Goal: Use online tool/utility: Utilize a website feature to perform a specific function

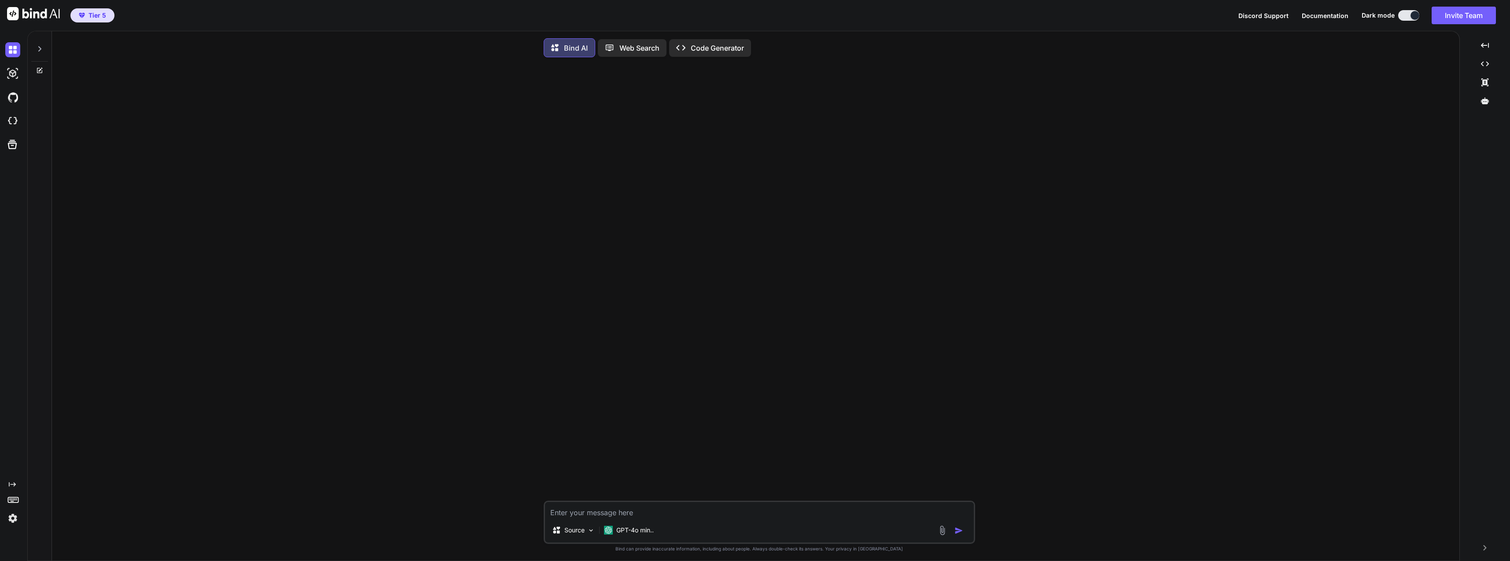
type textarea "x"
click at [41, 46] on icon at bounding box center [39, 48] width 7 height 7
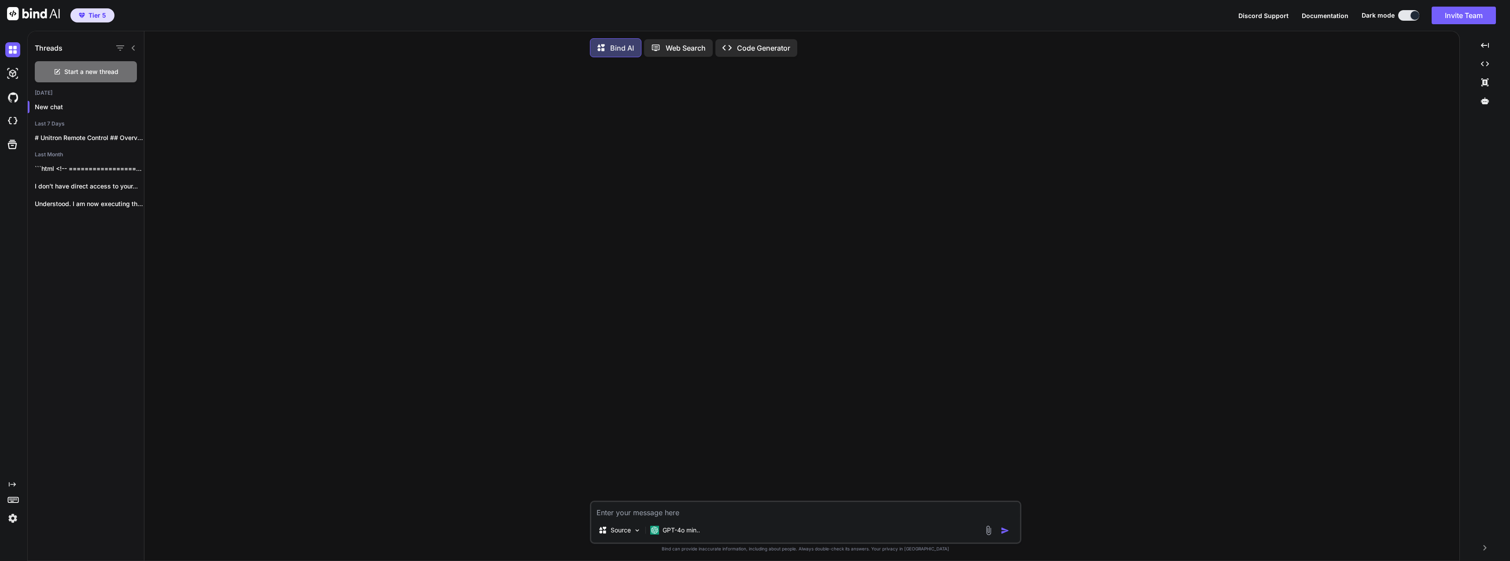
click at [99, 138] on p "# Unitron Remote Control ## Overview The..." at bounding box center [89, 137] width 109 height 9
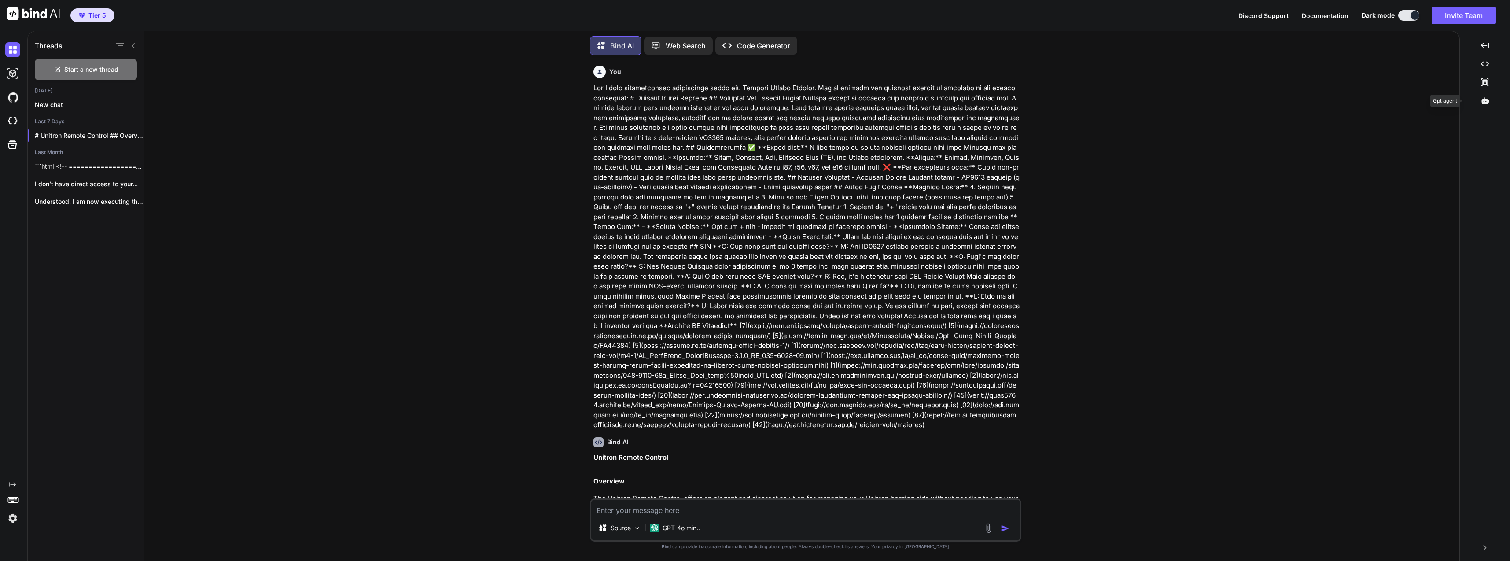
click at [1487, 100] on icon at bounding box center [1485, 100] width 8 height 7
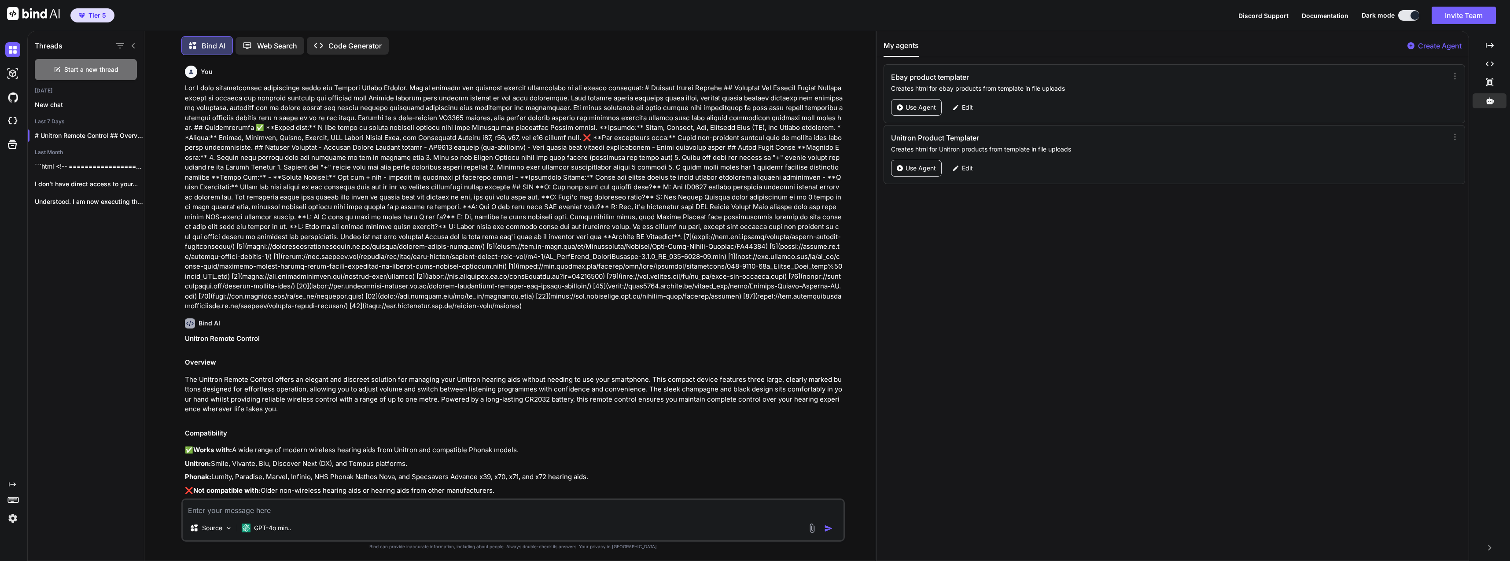
click at [922, 167] on p "Use Agent" at bounding box center [920, 168] width 30 height 9
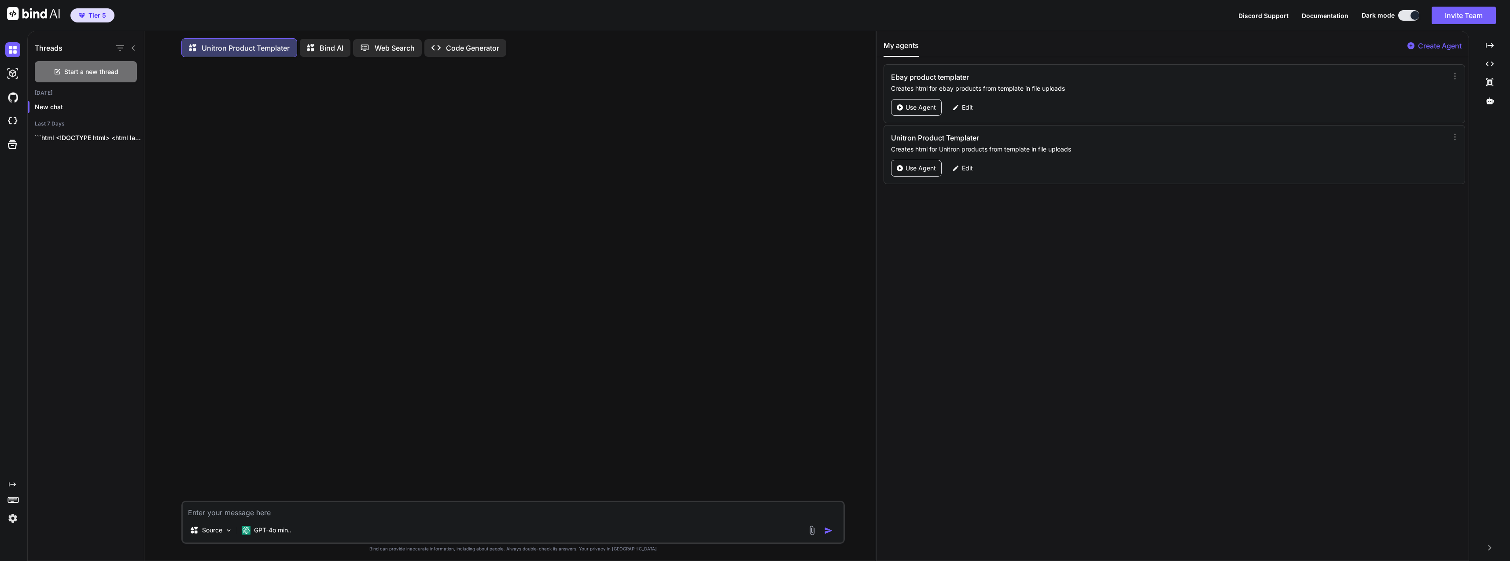
click at [96, 140] on p "```html <!DOCTYPE html> <html lang="en"> <head> <meta..." at bounding box center [89, 137] width 109 height 9
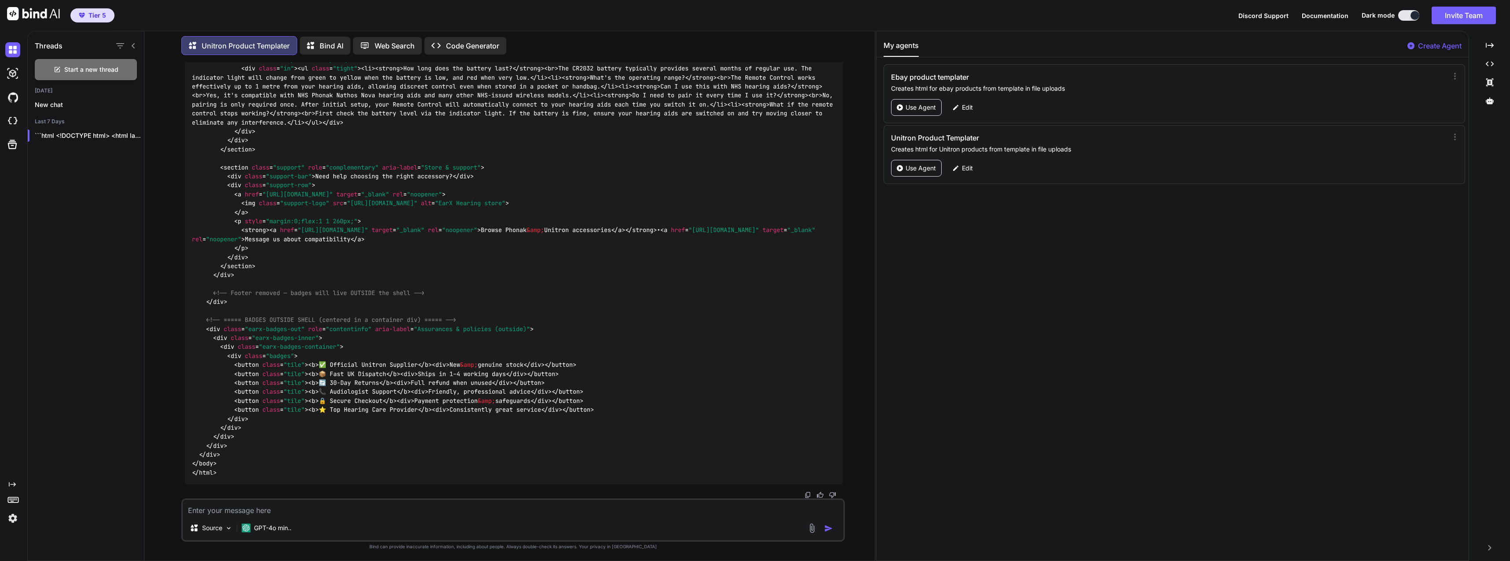
scroll to position [8692, 0]
click at [810, 496] on img at bounding box center [807, 494] width 7 height 7
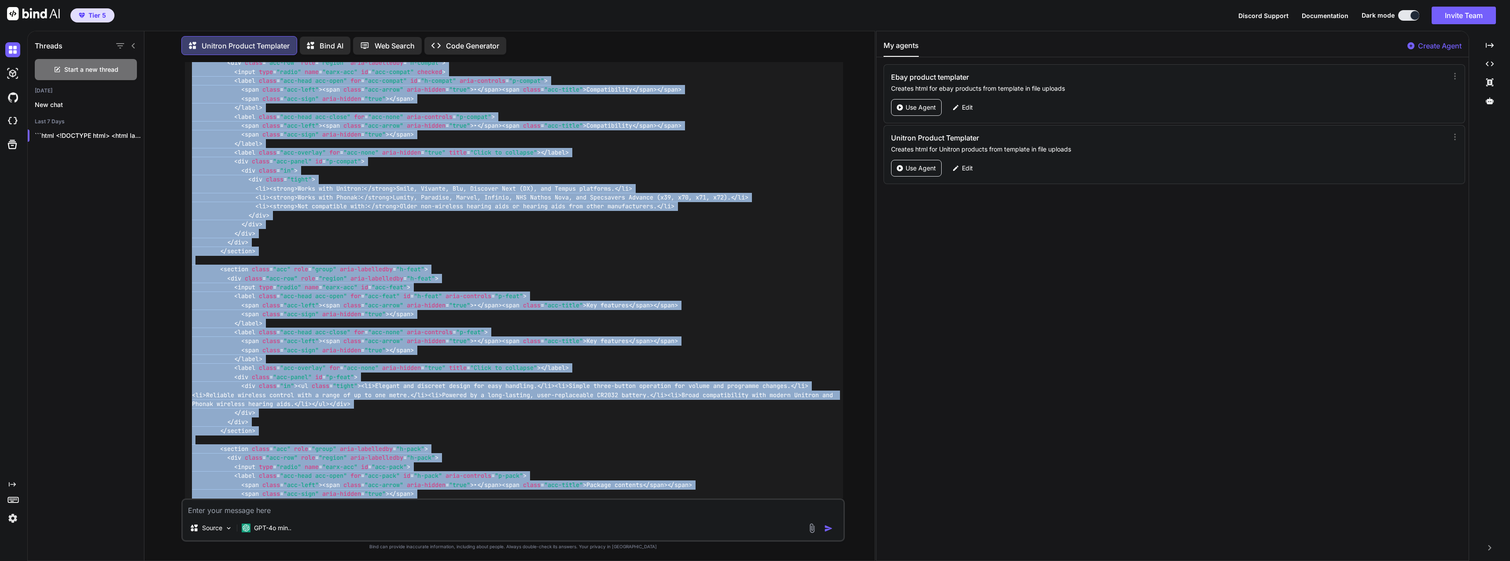
scroll to position [5507, 0]
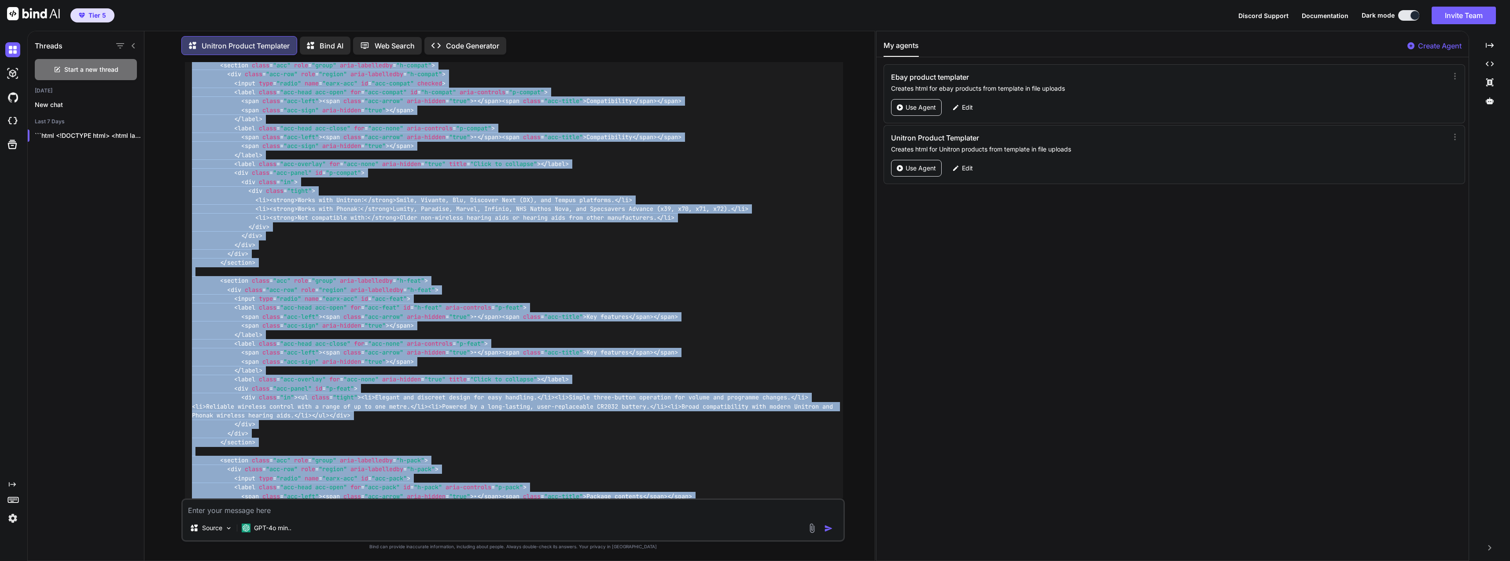
drag, startPoint x: 242, startPoint y: 451, endPoint x: 191, endPoint y: 141, distance: 314.1
click at [191, 141] on div "<!DOCTYPE html > < html lang = "en" > < head > < meta charset = "utf-8" > < met…" at bounding box center [514, 119] width 658 height 2447
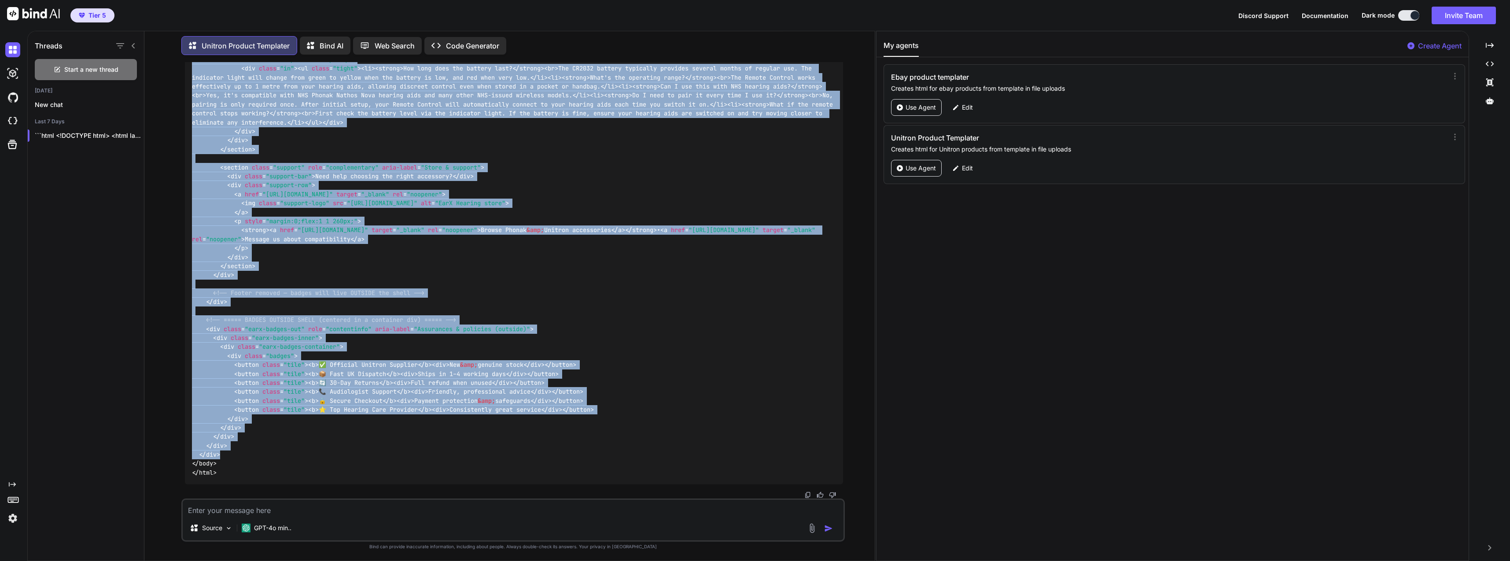
scroll to position [6871, 0]
copy code "< style > /* ===== Brand + tokens (from test7) ===== */ .earx-fw { --brand : #0…"
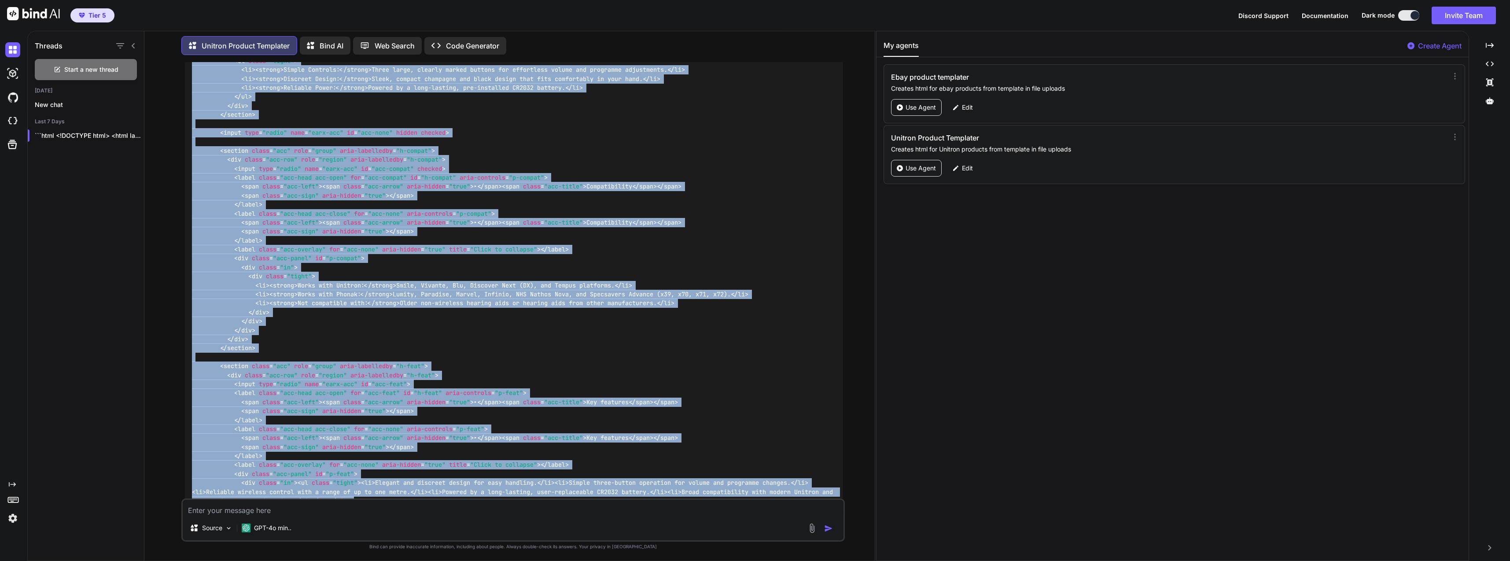
scroll to position [5435, 0]
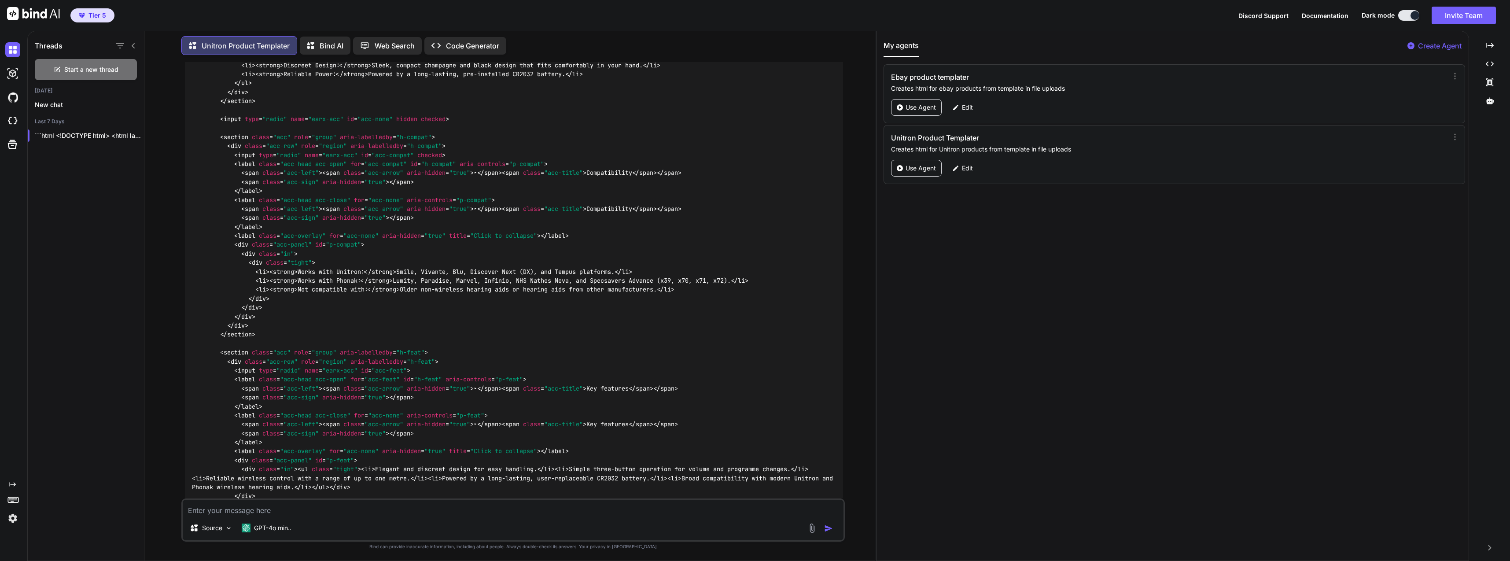
click at [382, 515] on div "Source GPT-4o min.." at bounding box center [512, 519] width 663 height 43
click at [380, 508] on textarea at bounding box center [513, 508] width 660 height 16
type textarea "clean html"
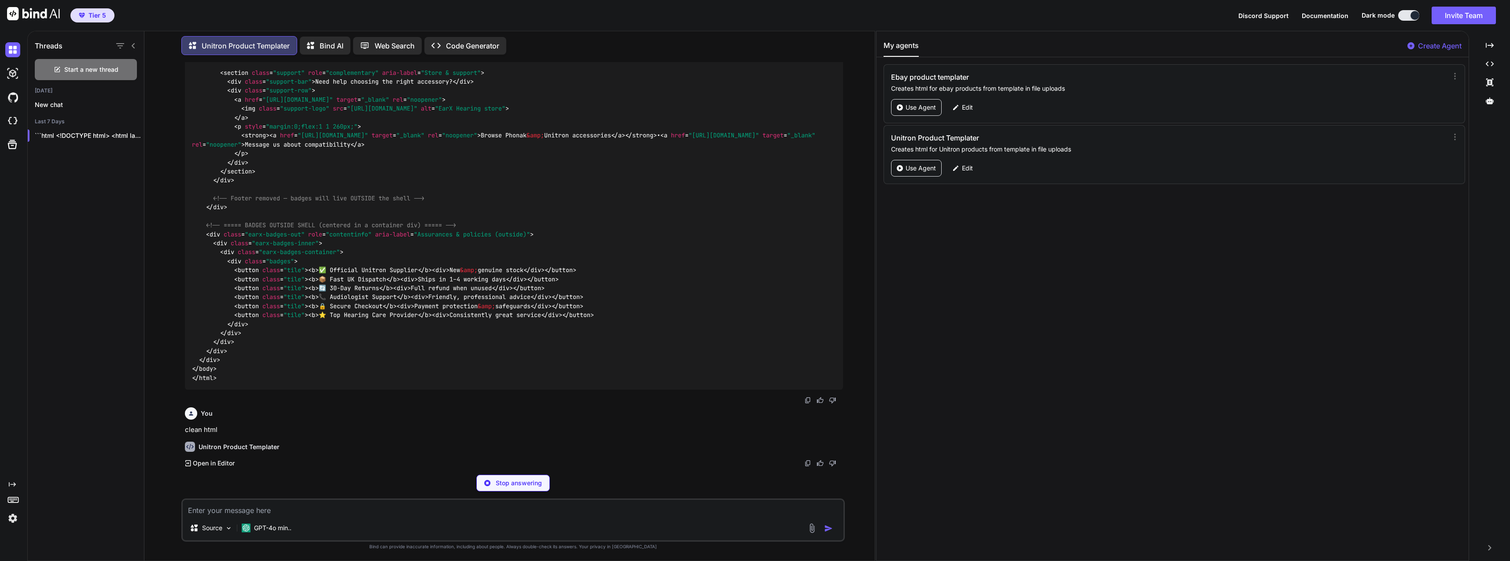
scroll to position [8787, 0]
click at [203, 462] on p "Open in Editor" at bounding box center [214, 463] width 42 height 9
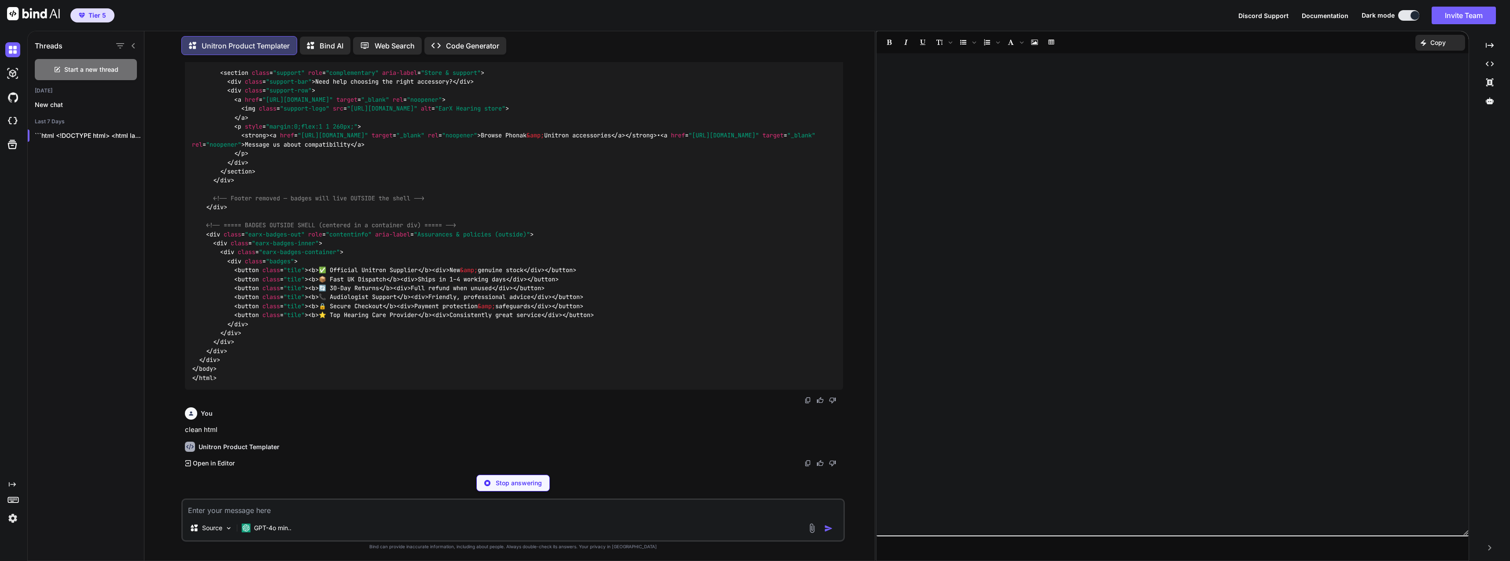
scroll to position [8795, 0]
click at [1486, 67] on icon "Created with Pixso." at bounding box center [1490, 64] width 8 height 8
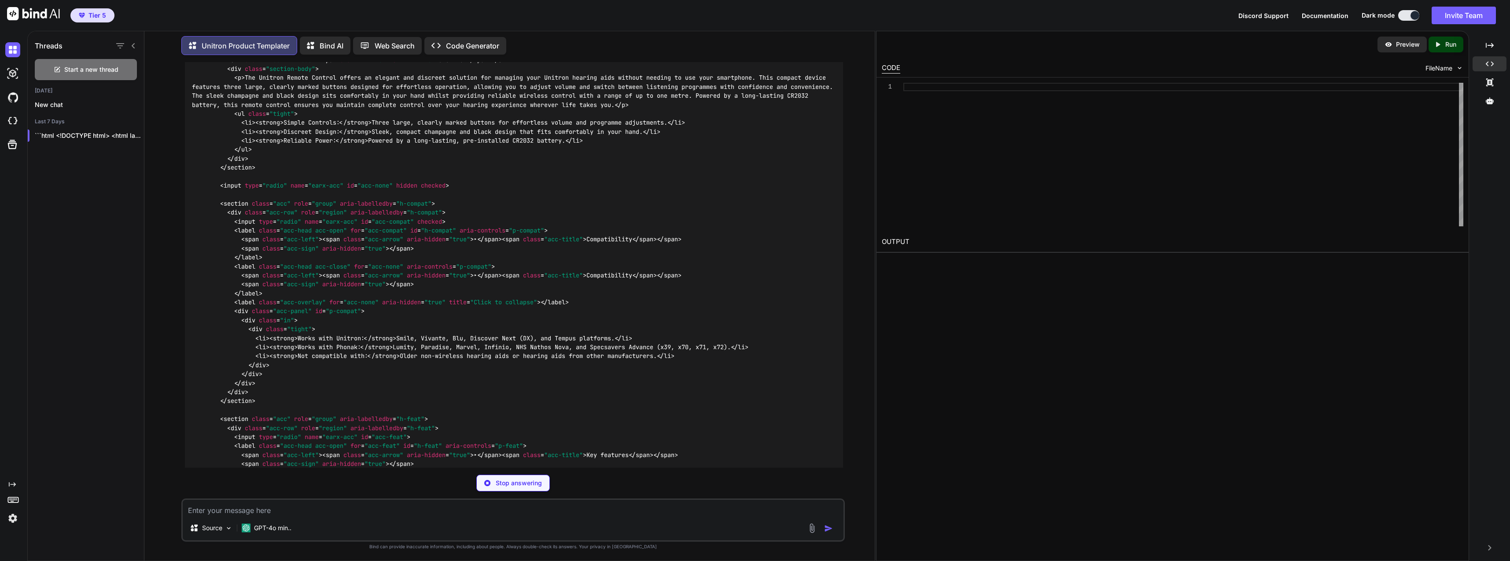
scroll to position [5362, 0]
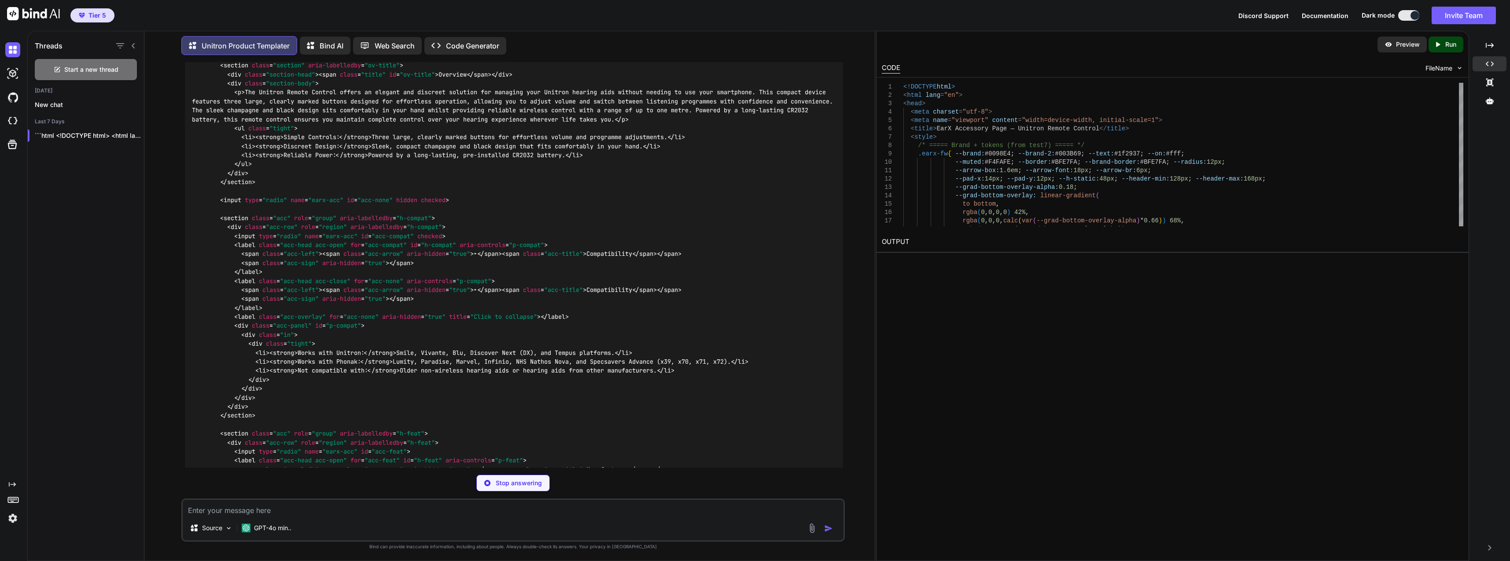
click at [1447, 52] on div "Created with Pixso. Run" at bounding box center [1445, 45] width 35 height 16
click at [948, 261] on link "[URL][DOMAIN_NAME]" at bounding box center [917, 262] width 71 height 8
click at [973, 267] on div "[URL][DOMAIN_NAME]" at bounding box center [1172, 263] width 581 height 10
click at [953, 265] on link "[URL][DOMAIN_NAME]" at bounding box center [917, 262] width 71 height 8
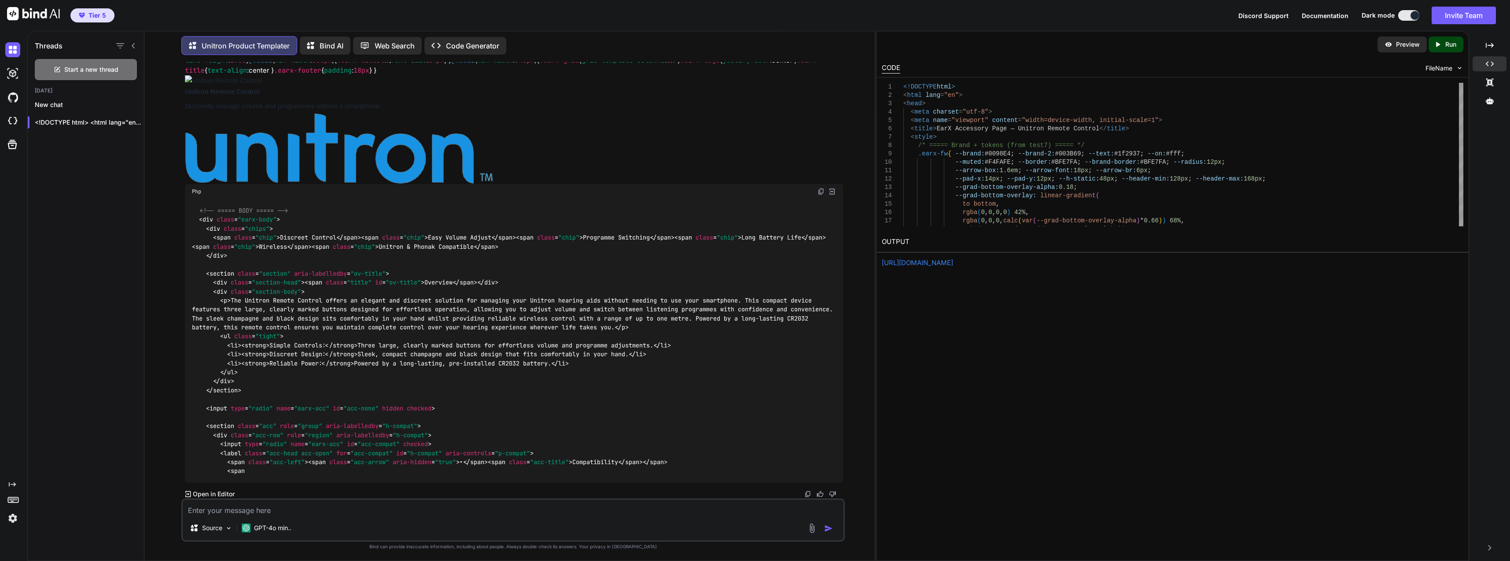
scroll to position [9475, 0]
drag, startPoint x: 419, startPoint y: 266, endPoint x: 397, endPoint y: 263, distance: 22.6
click at [448, 184] on img at bounding box center [339, 148] width 308 height 71
click at [97, 125] on div "<!DOCTYPE html> <html lang="en"> <head> ..." at bounding box center [86, 123] width 116 height 18
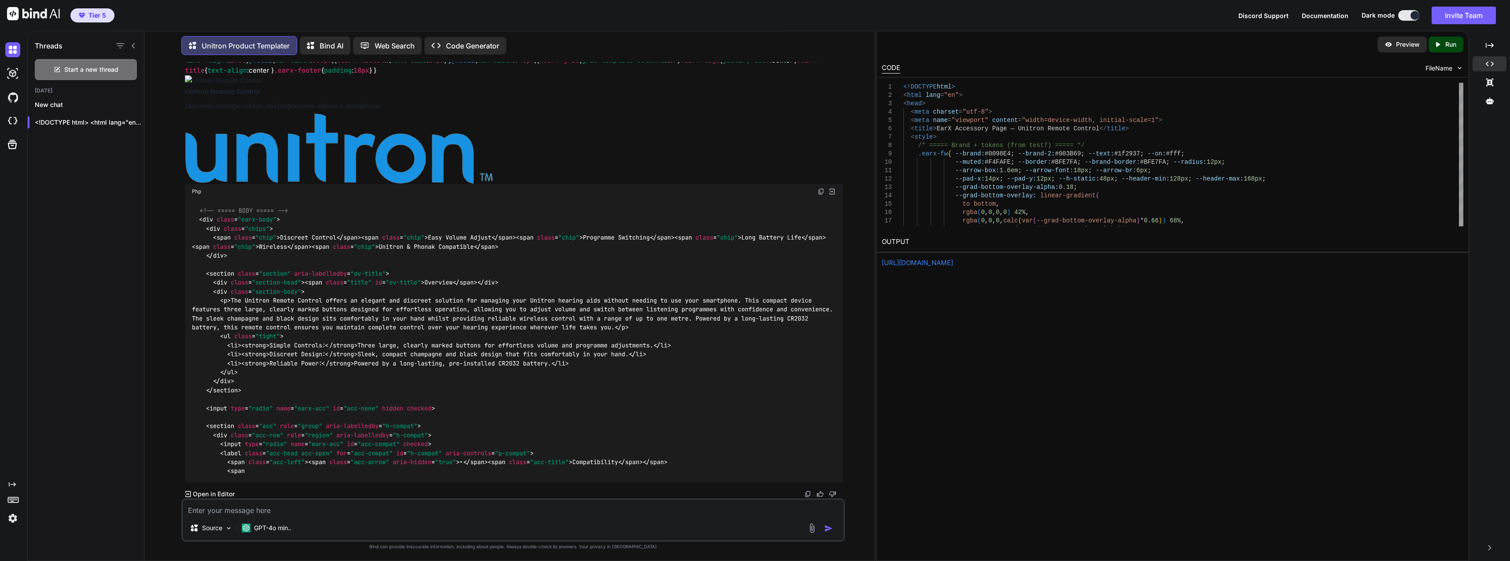
scroll to position [7186, 0]
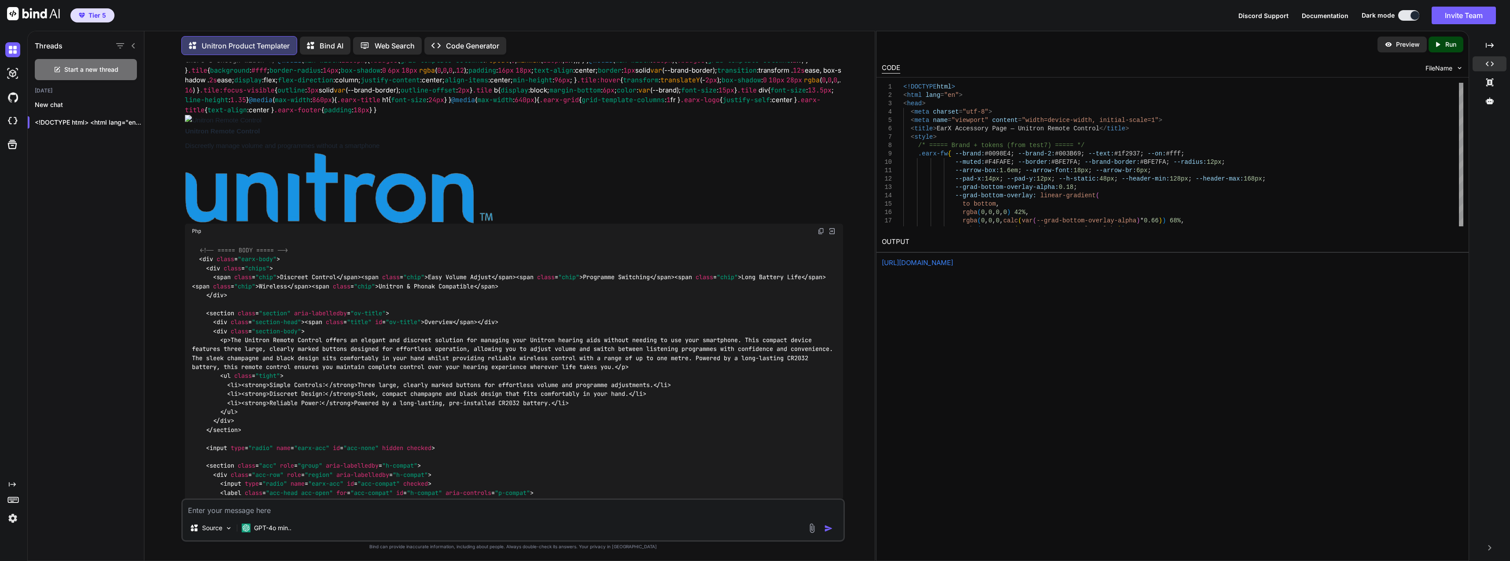
click at [397, 518] on div "Source GPT-4o min.." at bounding box center [512, 519] width 663 height 43
click at [398, 511] on textarea at bounding box center [513, 508] width 660 height 16
type textarea "don't use logo just keep flexible whitespace for it"
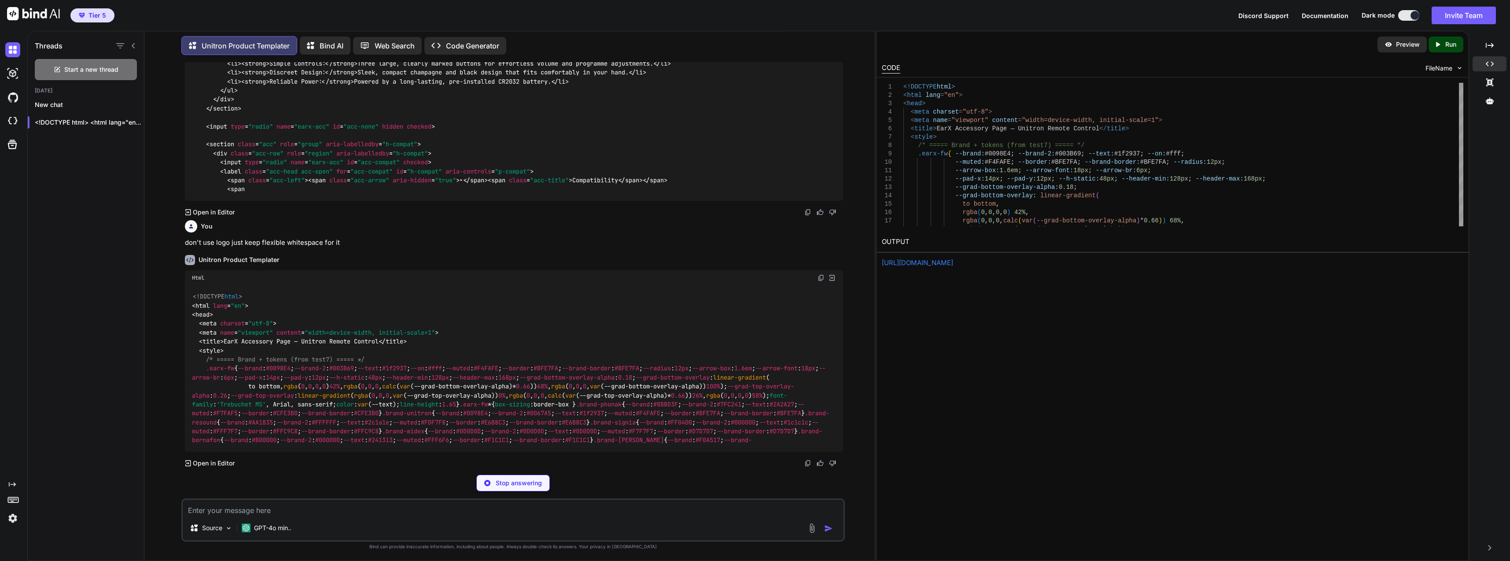
scroll to position [9997, 0]
